Goal: Entertainment & Leisure: Consume media (video, audio)

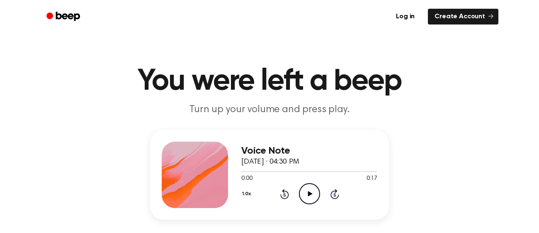
click at [305, 193] on icon "Play Audio" at bounding box center [309, 193] width 21 height 21
click at [305, 193] on icon "Pause Audio" at bounding box center [309, 193] width 21 height 21
click at [313, 194] on icon "Play Audio" at bounding box center [309, 193] width 21 height 21
click at [313, 194] on icon "Pause Audio" at bounding box center [309, 193] width 21 height 21
click at [310, 191] on icon "Play Audio" at bounding box center [309, 193] width 21 height 21
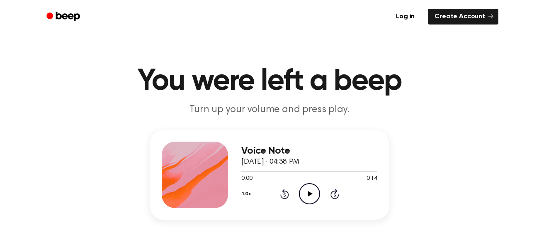
click at [309, 187] on icon "Play Audio" at bounding box center [309, 193] width 21 height 21
